Goal: Navigation & Orientation: Find specific page/section

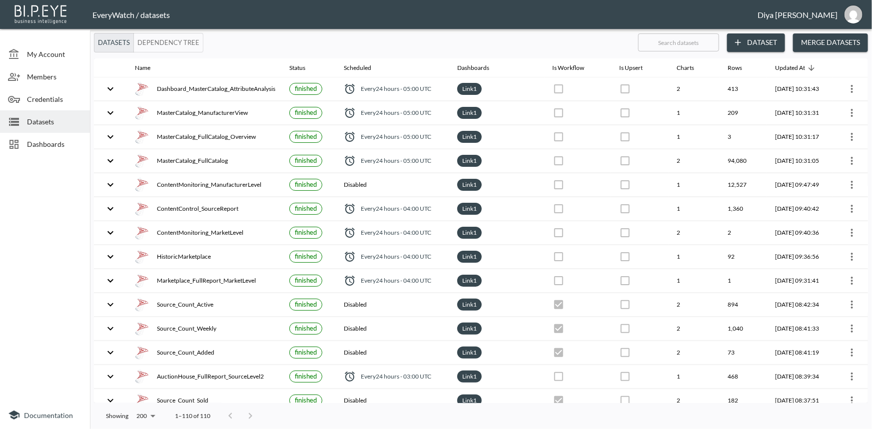
click at [55, 143] on span "Dashboards" at bounding box center [54, 144] width 55 height 10
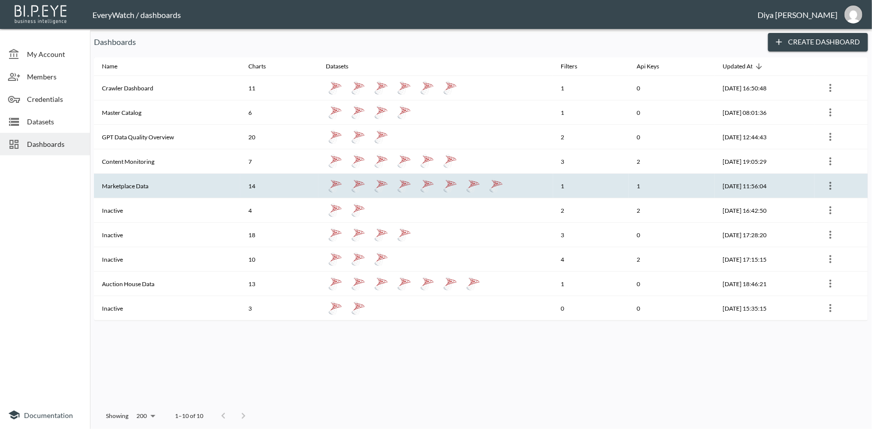
click at [124, 186] on th "Marketplace Data" at bounding box center [167, 186] width 146 height 24
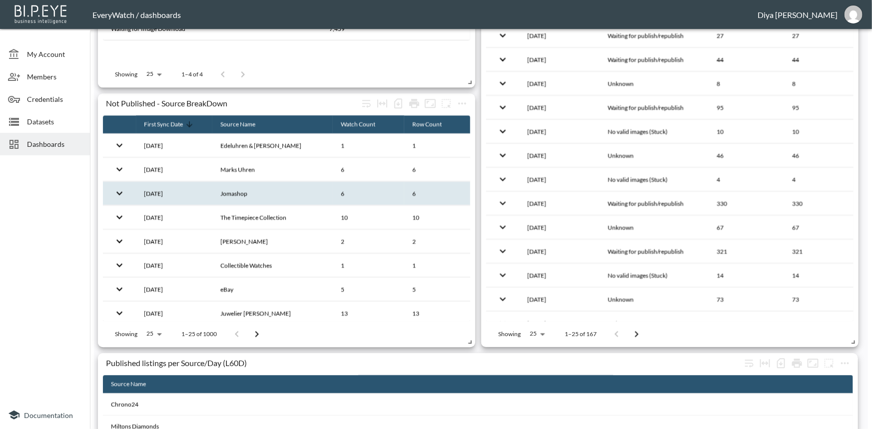
scroll to position [1243, 0]
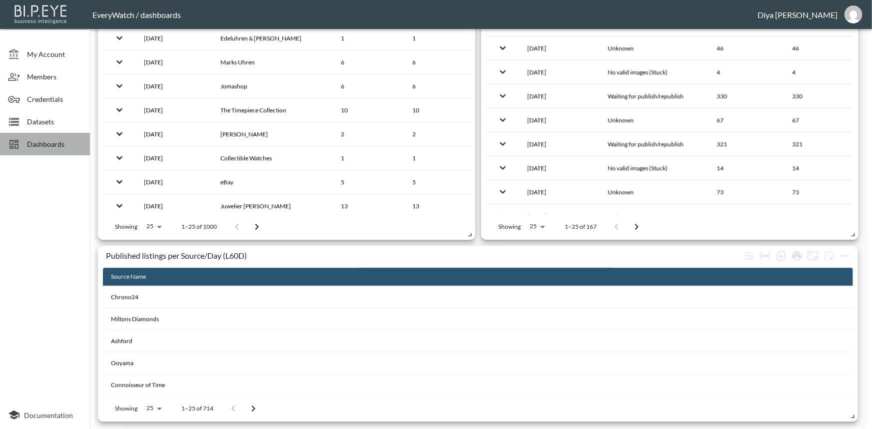
click at [48, 137] on div "Dashboards" at bounding box center [45, 144] width 90 height 22
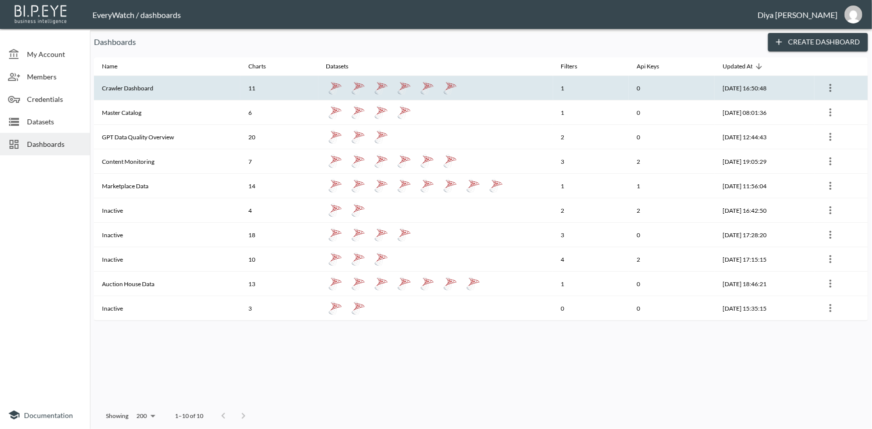
click at [130, 86] on th "Crawler Dashboard" at bounding box center [167, 88] width 146 height 24
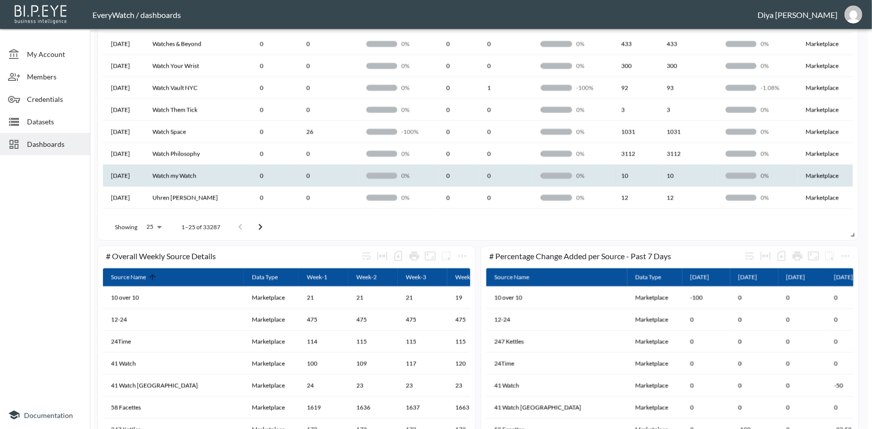
scroll to position [552, 0]
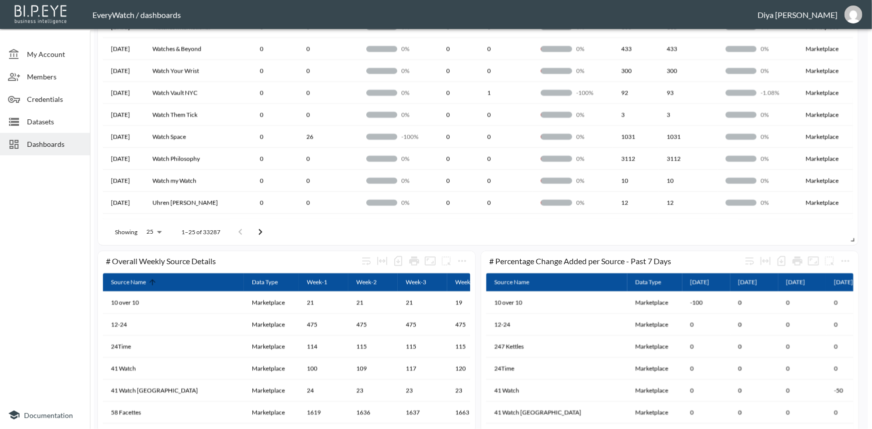
click at [44, 140] on span "Dashboards" at bounding box center [54, 144] width 55 height 10
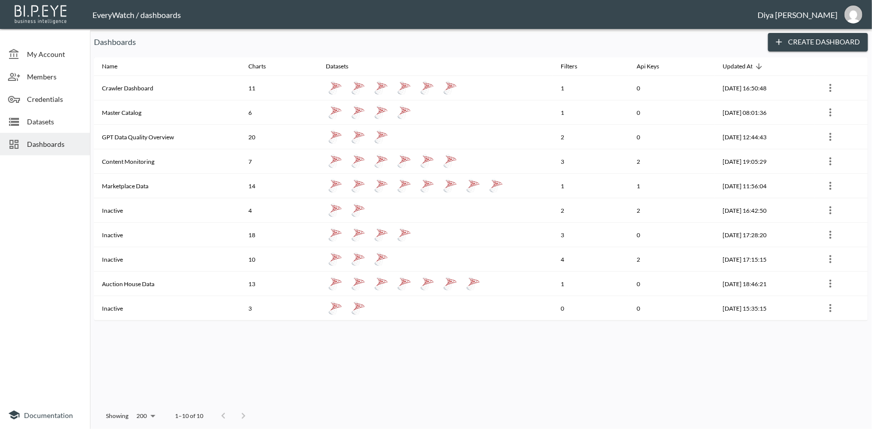
click at [57, 125] on span "Datasets" at bounding box center [54, 121] width 55 height 10
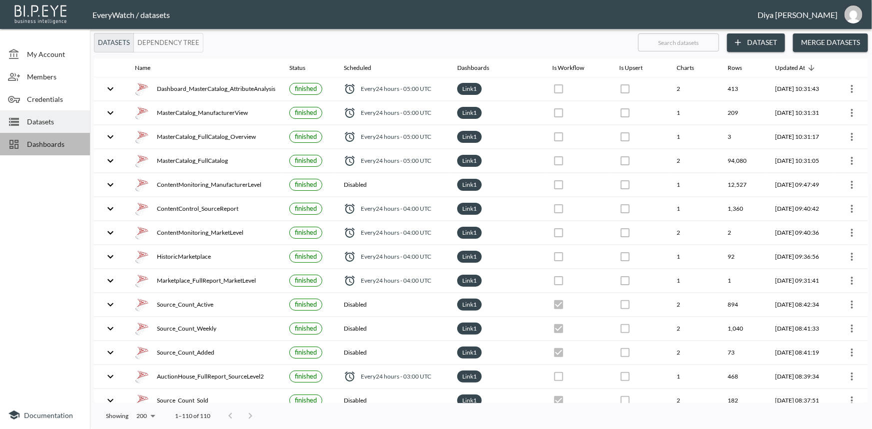
click at [41, 141] on span "Dashboards" at bounding box center [54, 144] width 55 height 10
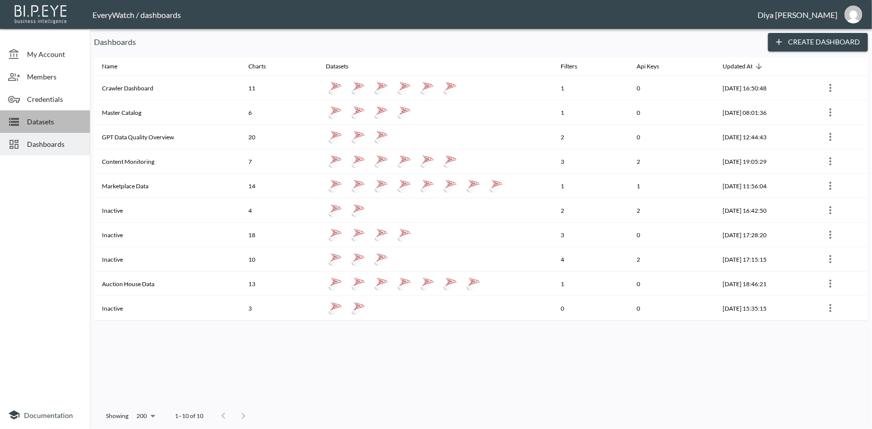
click at [46, 124] on span "Datasets" at bounding box center [54, 121] width 55 height 10
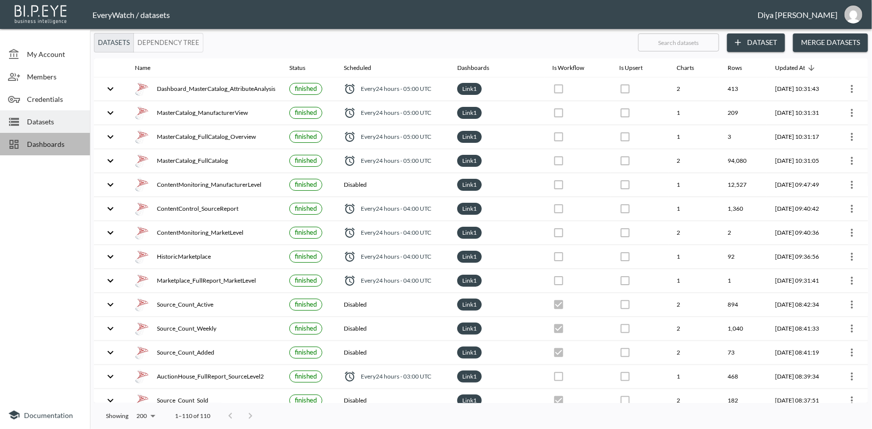
click at [41, 135] on div "Dashboards" at bounding box center [45, 144] width 90 height 22
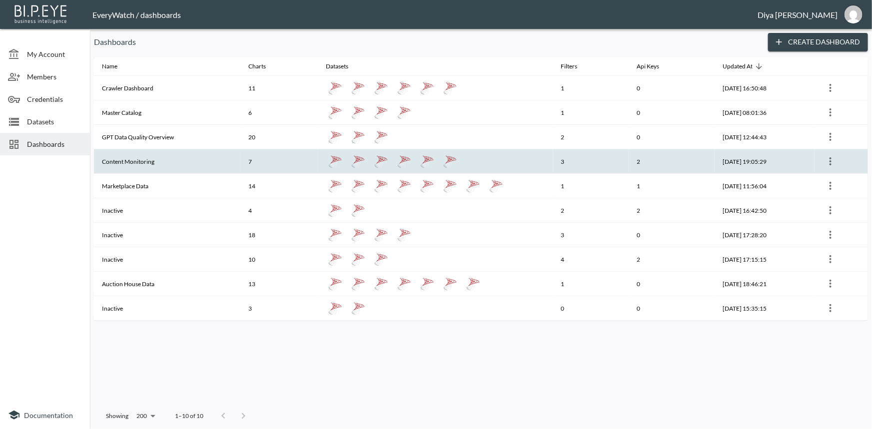
click at [146, 156] on th "Content Monitoring" at bounding box center [167, 161] width 146 height 24
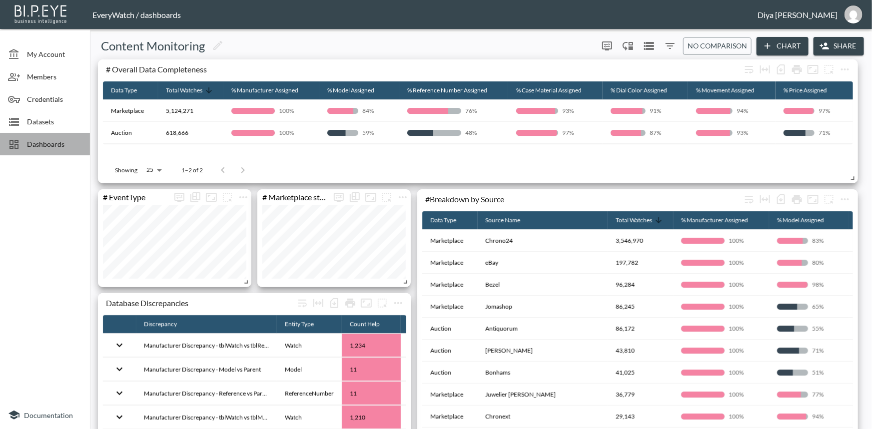
click at [57, 140] on span "Dashboards" at bounding box center [54, 144] width 55 height 10
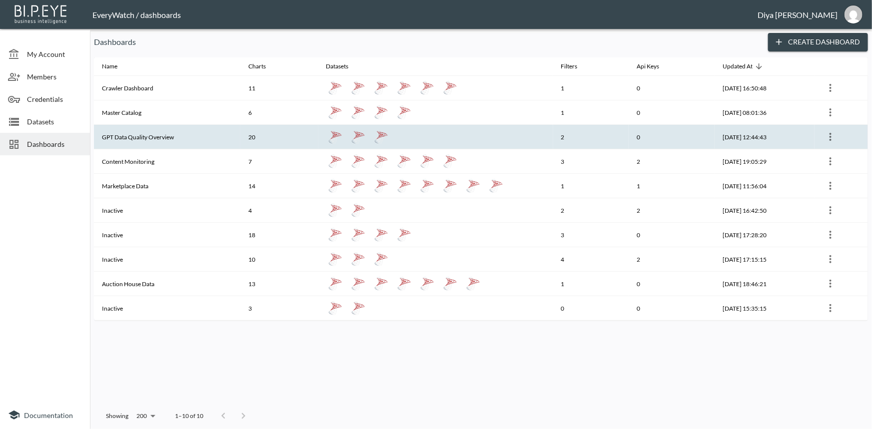
click at [148, 137] on th "GPT Data Quality Overview" at bounding box center [167, 137] width 146 height 24
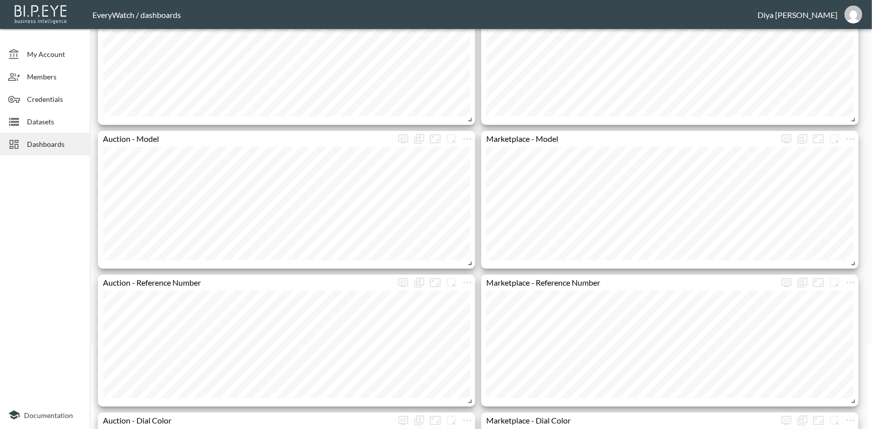
scroll to position [1, 0]
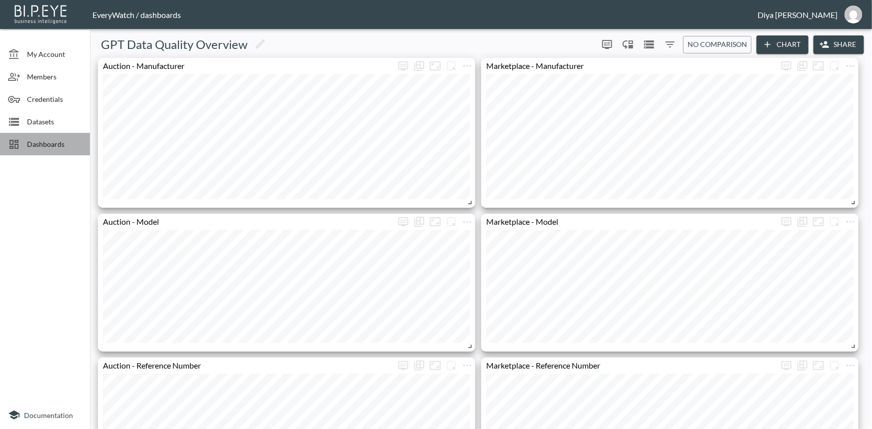
click at [66, 148] on span "Dashboards" at bounding box center [54, 144] width 55 height 10
